Goal: Navigation & Orientation: Find specific page/section

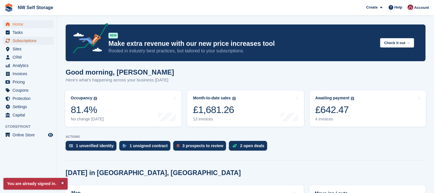
click at [27, 41] on span "Subscriptions" at bounding box center [30, 41] width 34 height 8
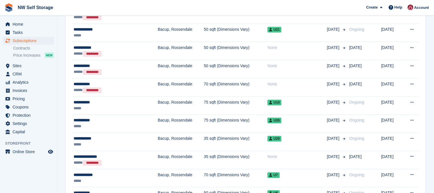
scroll to position [513, 0]
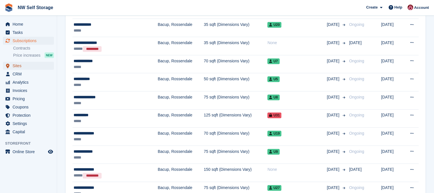
click at [23, 66] on span "Sites" at bounding box center [30, 66] width 34 height 8
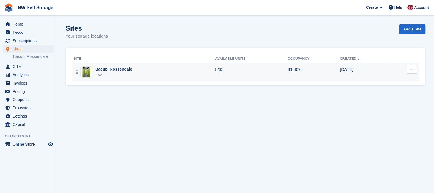
click at [137, 72] on div "Bacup, Rossendale Live" at bounding box center [144, 72] width 141 height 12
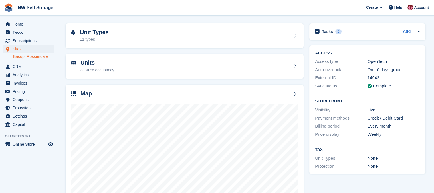
scroll to position [50, 0]
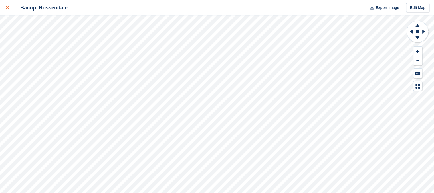
click at [8, 9] on icon at bounding box center [7, 7] width 3 height 3
